Goal: Task Accomplishment & Management: Complete application form

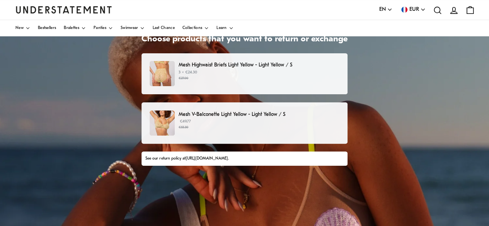
scroll to position [39, 0]
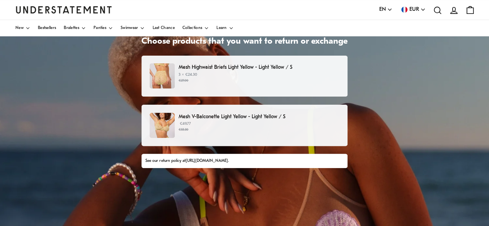
click at [251, 78] on small "€27.00" at bounding box center [259, 80] width 161 height 5
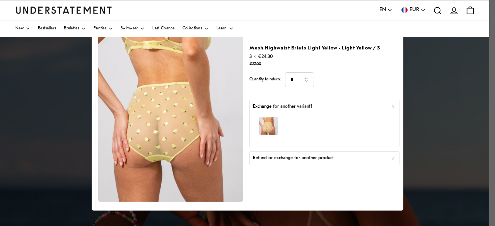
click at [293, 159] on p "Refund or exchange for another product" at bounding box center [293, 158] width 81 height 7
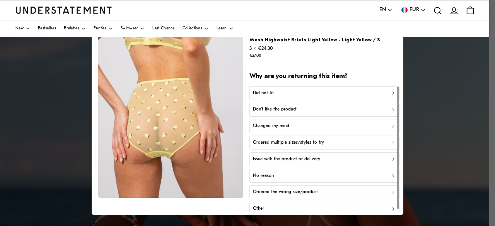
click at [348, 94] on div "Did not fit" at bounding box center [324, 93] width 143 height 7
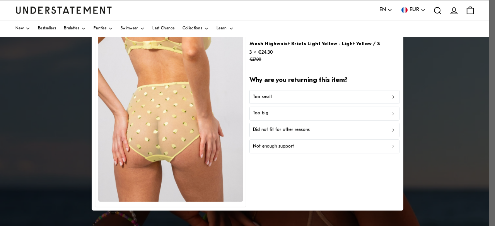
click at [344, 116] on div "Too big" at bounding box center [324, 113] width 143 height 7
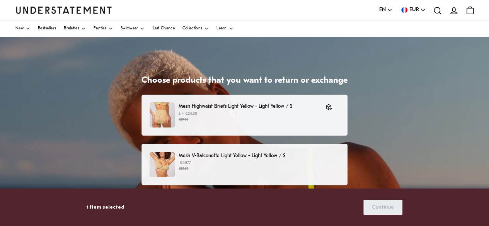
click at [282, 175] on div "Mesh V-Balconette Light Yellow - Light Yellow / S €49.77 €55.30" at bounding box center [245, 164] width 190 height 25
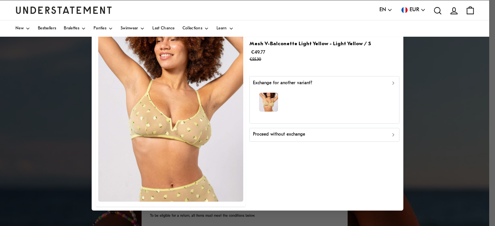
click at [385, 136] on div "Proceed without exchange" at bounding box center [324, 135] width 143 height 7
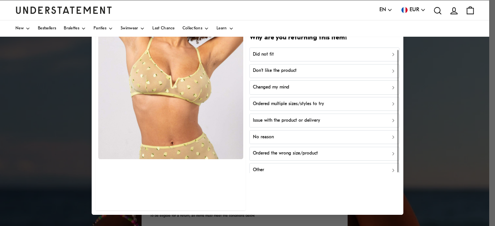
scroll to position [2, 0]
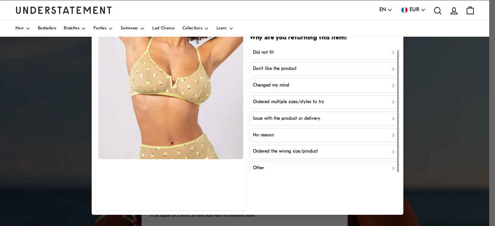
click at [269, 167] on div "Other" at bounding box center [324, 168] width 143 height 7
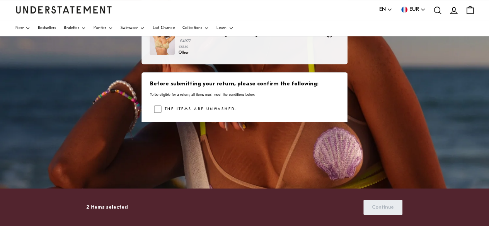
scroll to position [122, 0]
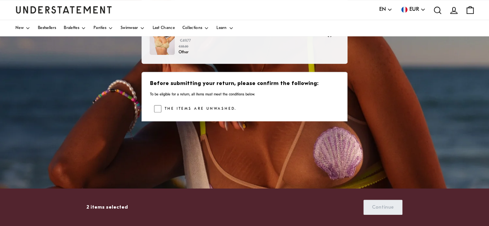
click at [190, 106] on label "The items are unwashed." at bounding box center [199, 109] width 75 height 8
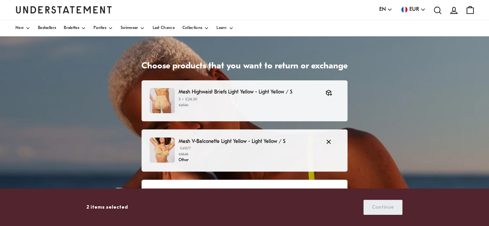
scroll to position [12, 0]
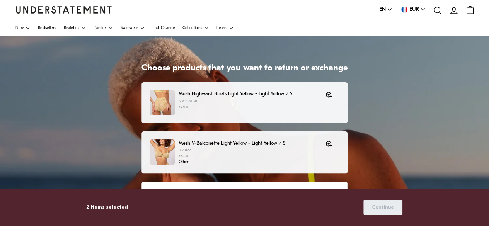
click at [374, 123] on div "Choose products that you want to return or exchange Mesh Highwaist Briefs Light…" at bounding box center [244, 217] width 489 height 387
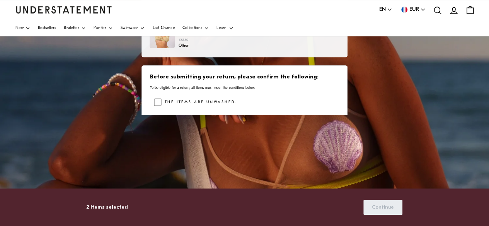
scroll to position [197, 0]
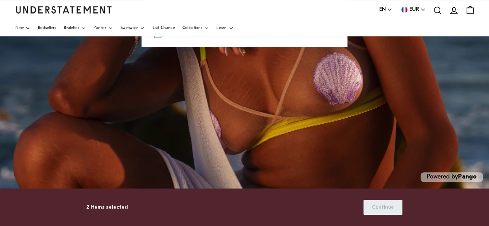
click at [374, 216] on div "2 items selected Continue" at bounding box center [245, 207] width 316 height 20
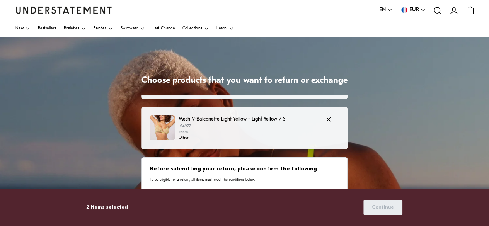
scroll to position [64, 0]
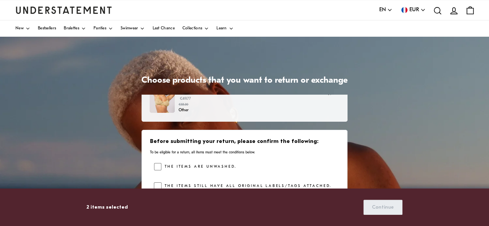
click at [260, 168] on div "The items are unwashed." at bounding box center [246, 169] width 185 height 12
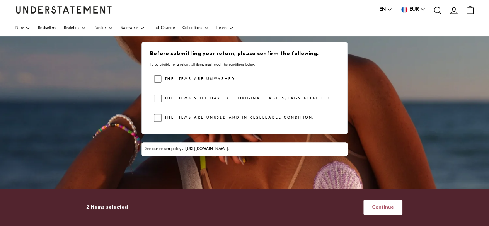
scroll to position [109, 0]
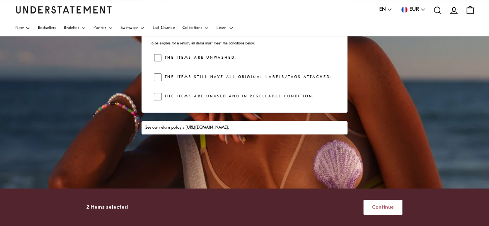
click at [375, 204] on span "Continue" at bounding box center [383, 207] width 22 height 14
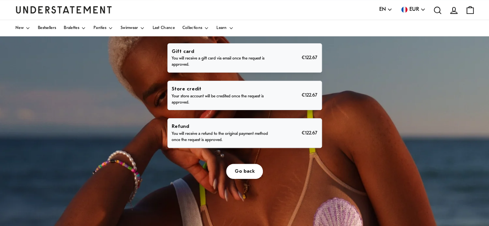
scroll to position [52, 0]
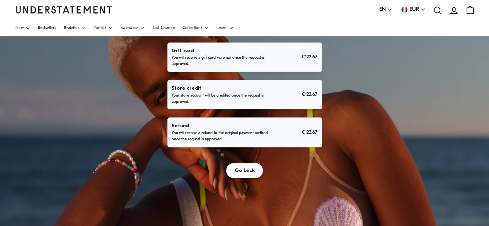
click at [272, 142] on div "Refund You will receive a refund to the original payment method once the reques…" at bounding box center [245, 132] width 146 height 21
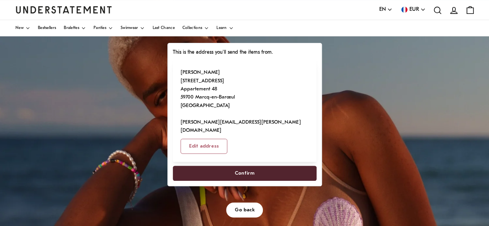
scroll to position [49, 0]
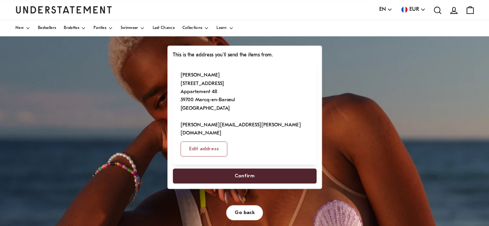
click at [251, 169] on span "Confirm" at bounding box center [245, 176] width 20 height 14
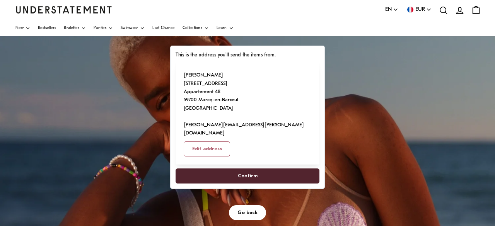
select select "**"
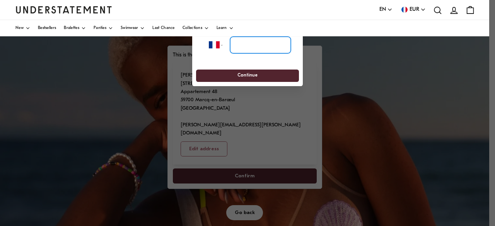
click at [251, 46] on input "tel" at bounding box center [260, 45] width 61 height 17
click at [225, 43] on select "**********" at bounding box center [219, 45] width 20 height 17
click at [347, 92] on div at bounding box center [247, 113] width 495 height 226
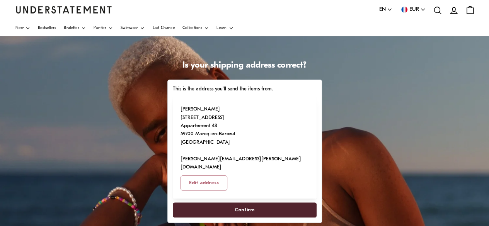
scroll to position [5, 0]
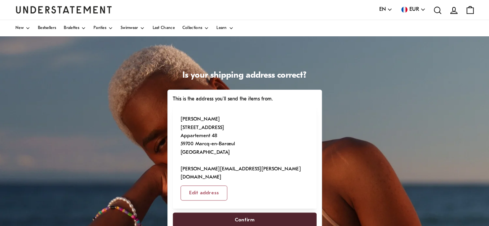
click at [235, 213] on span "Confirm" at bounding box center [245, 220] width 20 height 14
click at [231, 213] on span "Confirm" at bounding box center [244, 220] width 127 height 14
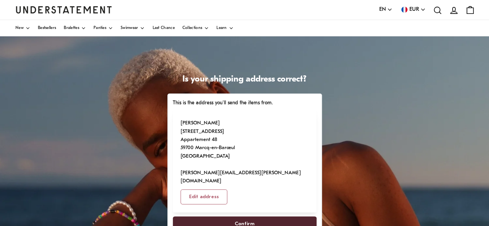
scroll to position [0, 0]
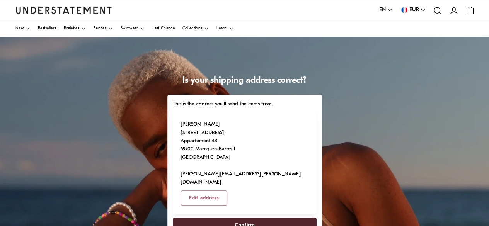
click at [248, 218] on span "Confirm" at bounding box center [245, 225] width 20 height 14
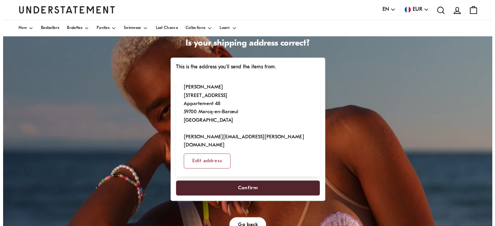
scroll to position [42, 0]
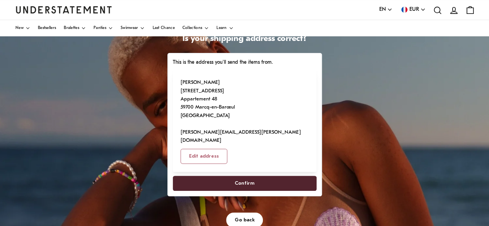
click at [242, 176] on span "Confirm" at bounding box center [245, 183] width 20 height 14
select select "**"
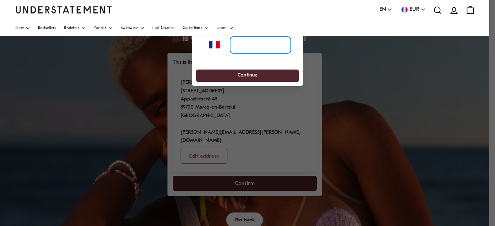
click at [251, 52] on input "tel" at bounding box center [260, 45] width 61 height 17
type input "**********"
click at [245, 78] on span "Continue" at bounding box center [248, 76] width 20 height 12
click at [268, 77] on span "Continue" at bounding box center [247, 76] width 89 height 12
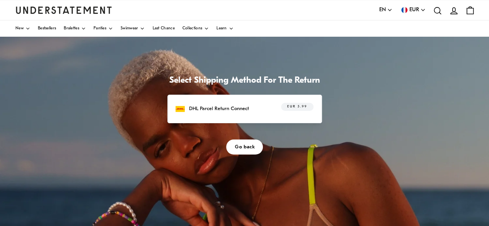
click at [248, 148] on span "Go back" at bounding box center [245, 147] width 20 height 14
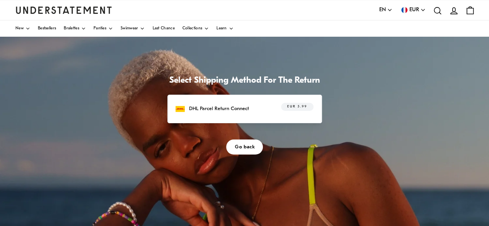
click at [252, 110] on div "DHL Parcel Return Connect EUR 5.99" at bounding box center [245, 109] width 138 height 12
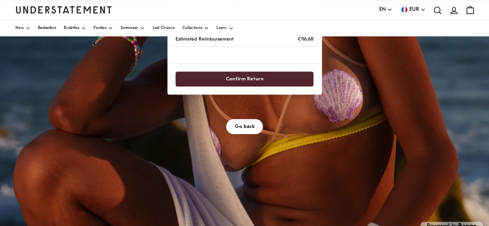
scroll to position [180, 0]
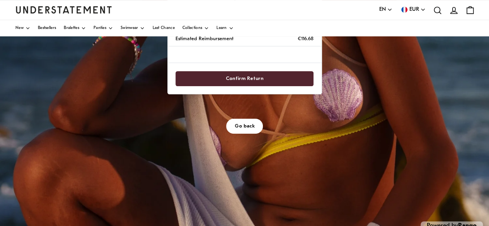
click at [250, 77] on span "Confirm Return" at bounding box center [245, 79] width 38 height 14
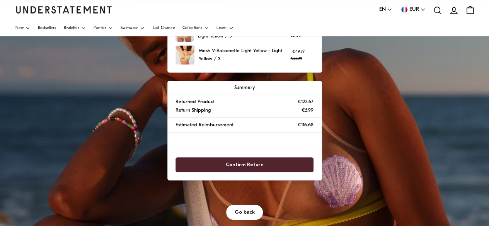
scroll to position [92, 0]
